Goal: Task Accomplishment & Management: Manage account settings

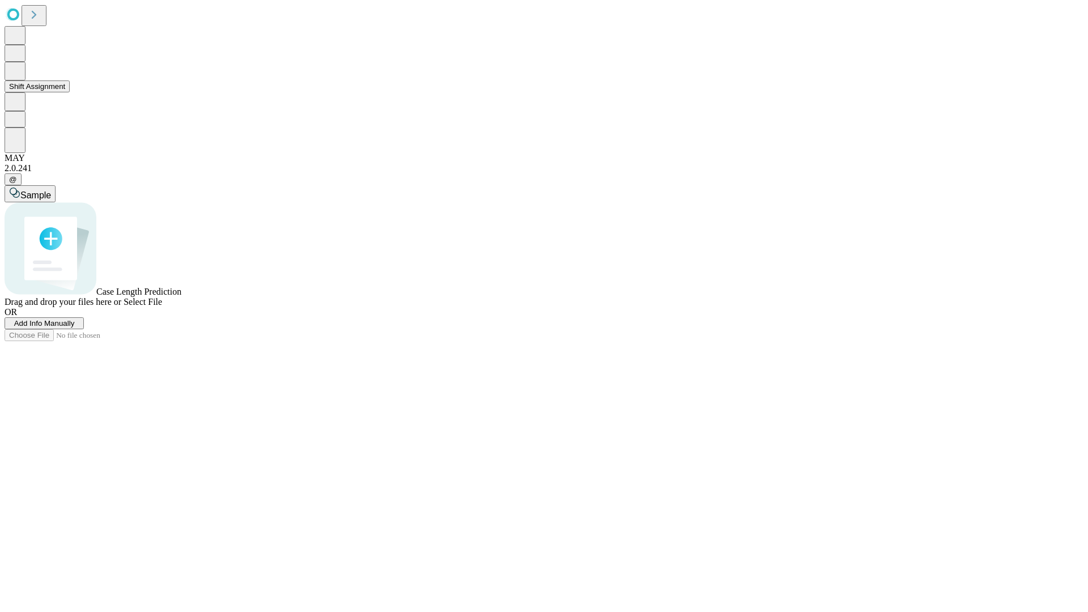
click at [70, 92] on button "Shift Assignment" at bounding box center [37, 86] width 65 height 12
